Goal: Transaction & Acquisition: Purchase product/service

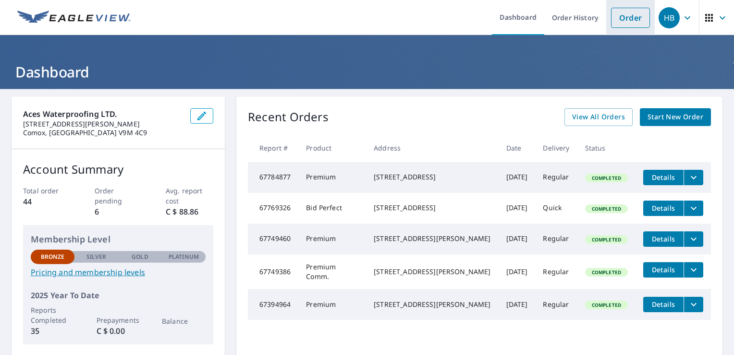
click at [620, 18] on link "Order" at bounding box center [630, 18] width 39 height 20
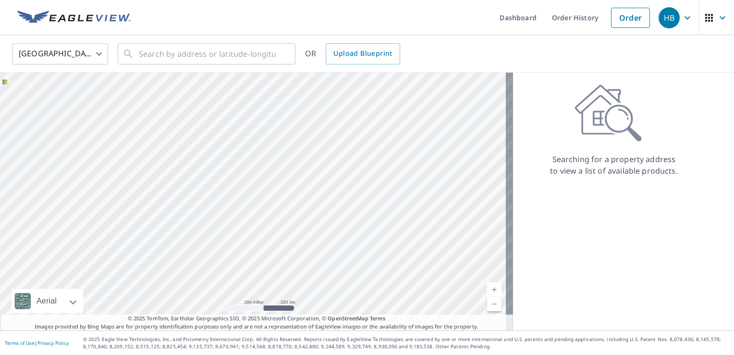
click at [96, 57] on body "HB HB Dashboard Order History Order HB United States US ​ ​ OR Upload Blueprint…" at bounding box center [367, 177] width 734 height 355
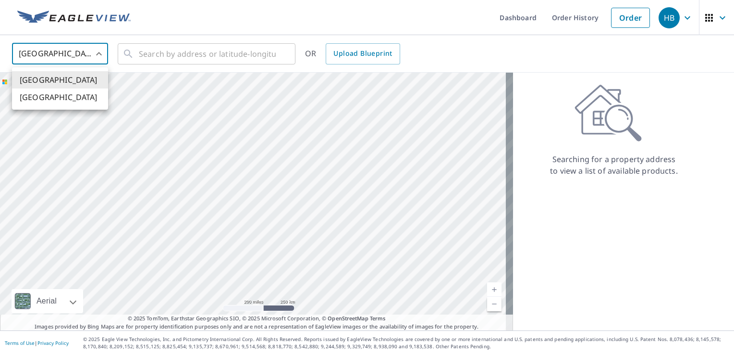
click at [81, 103] on li "[GEOGRAPHIC_DATA]" at bounding box center [60, 96] width 96 height 17
type input "CA"
click at [156, 60] on input "text" at bounding box center [207, 53] width 137 height 27
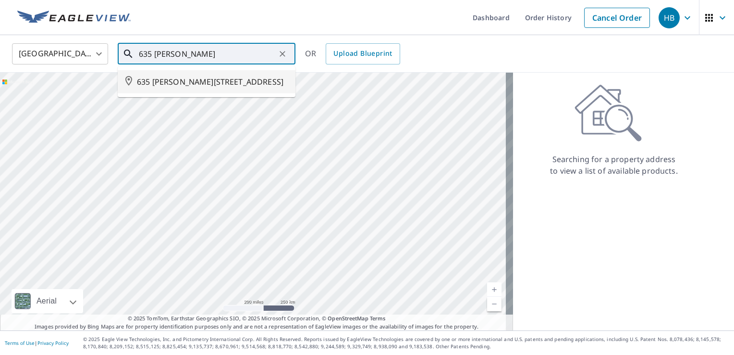
click at [165, 78] on span "635 [PERSON_NAME][STREET_ADDRESS]" at bounding box center [212, 82] width 151 height 12
type input "635 [PERSON_NAME][STREET_ADDRESS]"
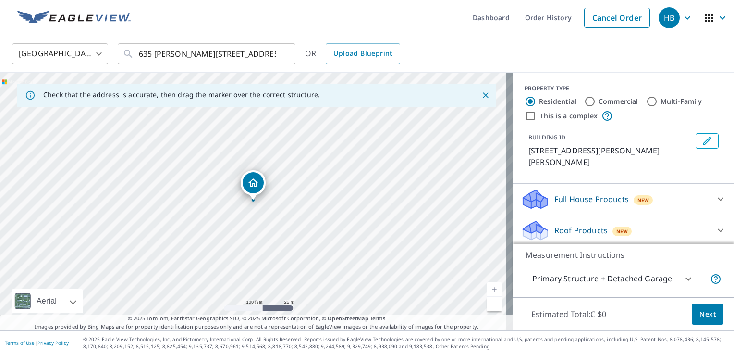
click at [660, 222] on div "Roof Products New" at bounding box center [615, 230] width 188 height 23
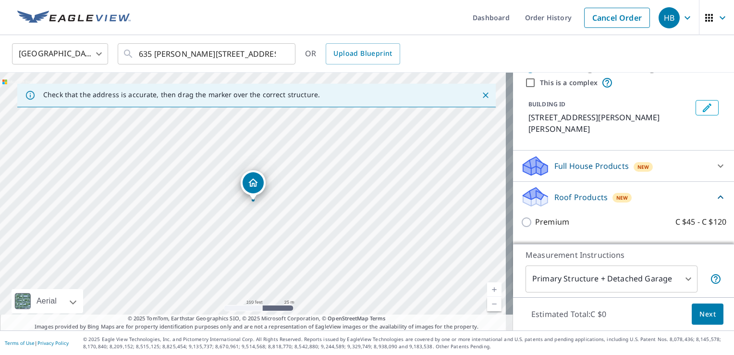
scroll to position [48, 0]
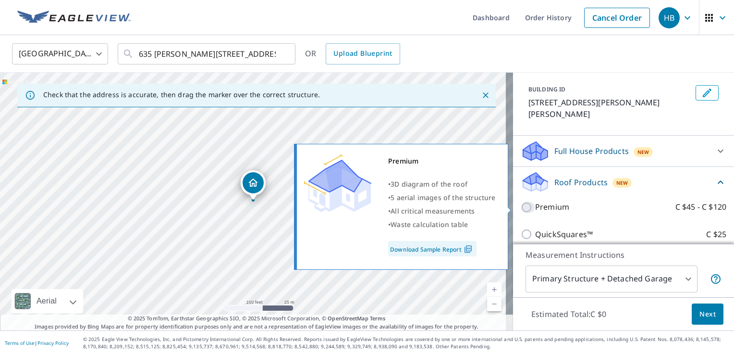
click at [521, 207] on input "Premium C $45 - C $120" at bounding box center [528, 207] width 14 height 12
checkbox input "true"
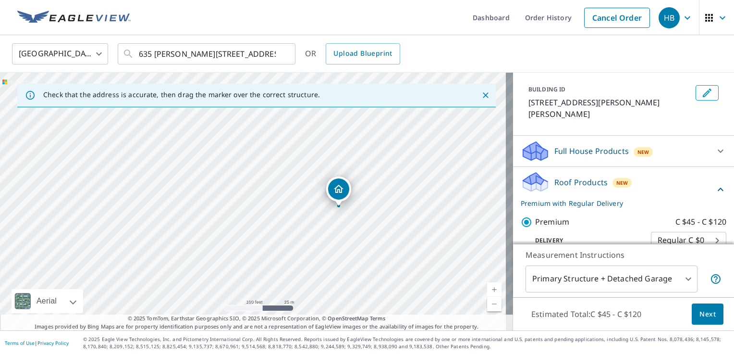
drag, startPoint x: 358, startPoint y: 169, endPoint x: 385, endPoint y: 270, distance: 105.2
click at [385, 270] on div "635 [PERSON_NAME][STREET_ADDRESS]" at bounding box center [256, 202] width 513 height 258
click at [373, 176] on div "635 [PERSON_NAME][STREET_ADDRESS]" at bounding box center [256, 202] width 513 height 258
drag, startPoint x: 305, startPoint y: 222, endPoint x: 289, endPoint y: 182, distance: 42.5
click at [289, 182] on div "635 [PERSON_NAME][STREET_ADDRESS]" at bounding box center [256, 202] width 513 height 258
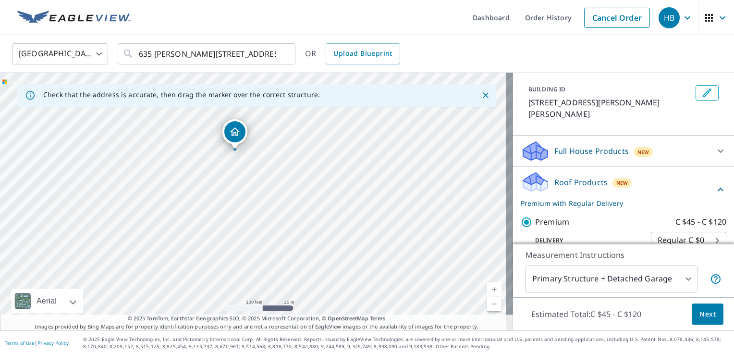
click at [710, 319] on button "Next" at bounding box center [708, 314] width 32 height 22
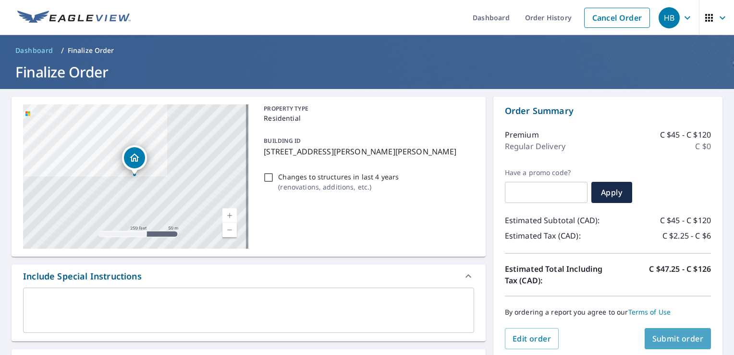
click at [664, 342] on span "Submit order" at bounding box center [678, 338] width 51 height 11
